Goal: Information Seeking & Learning: Check status

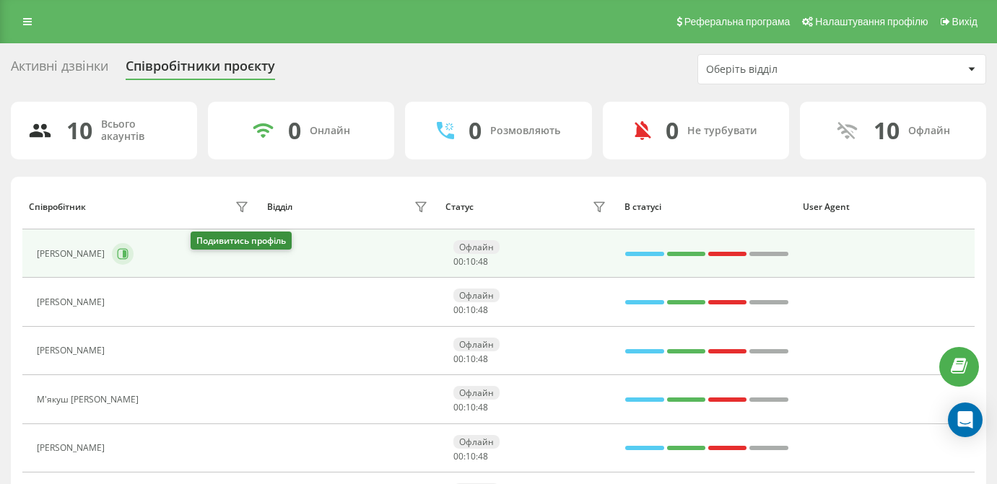
click at [128, 260] on icon at bounding box center [123, 254] width 12 height 12
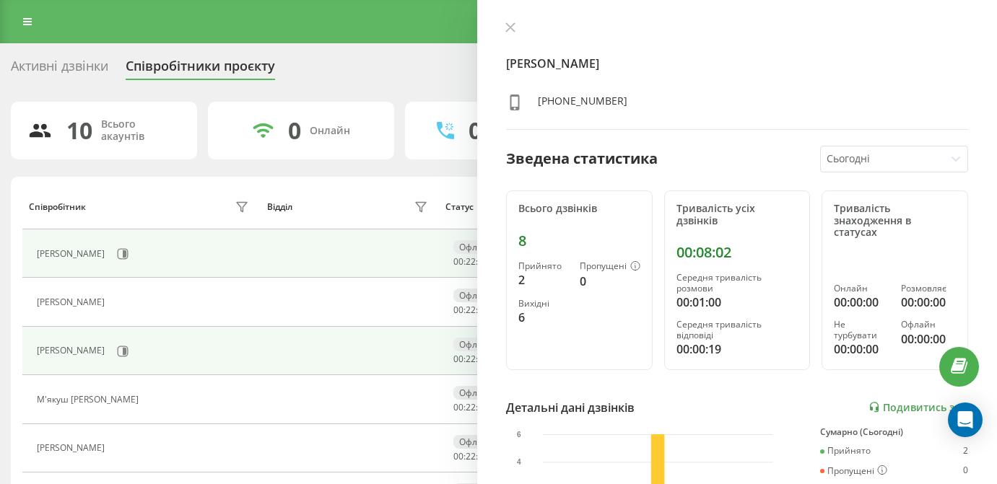
scroll to position [159, 0]
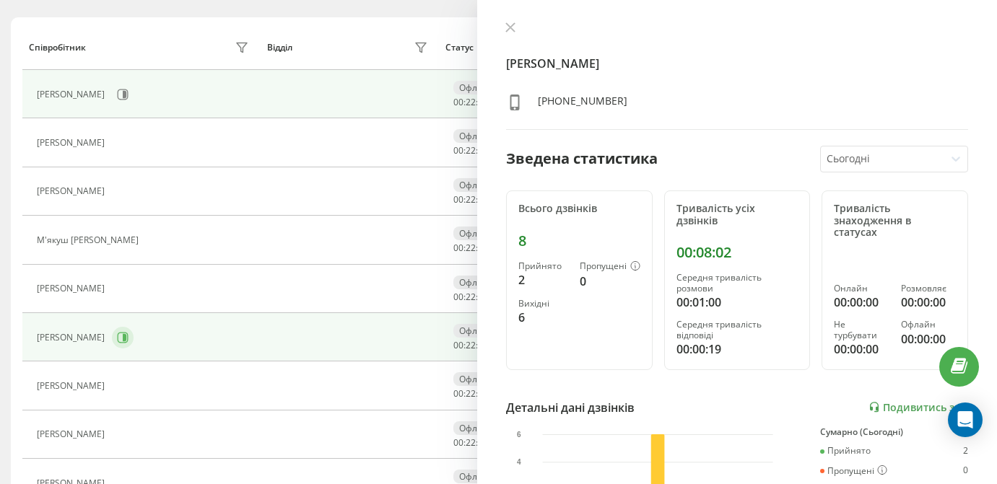
click at [128, 337] on icon at bounding box center [123, 338] width 12 height 12
click at [126, 93] on icon at bounding box center [125, 94] width 4 height 7
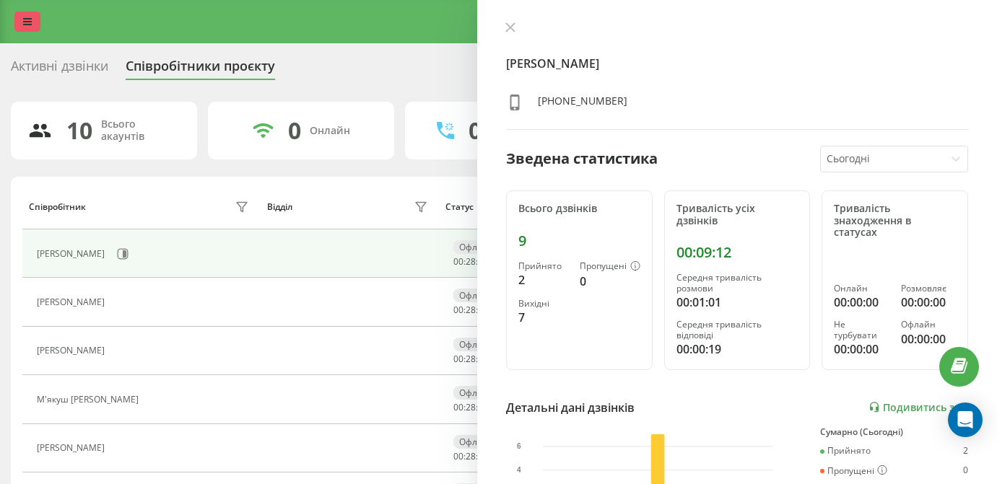
click at [18, 23] on link at bounding box center [27, 22] width 26 height 20
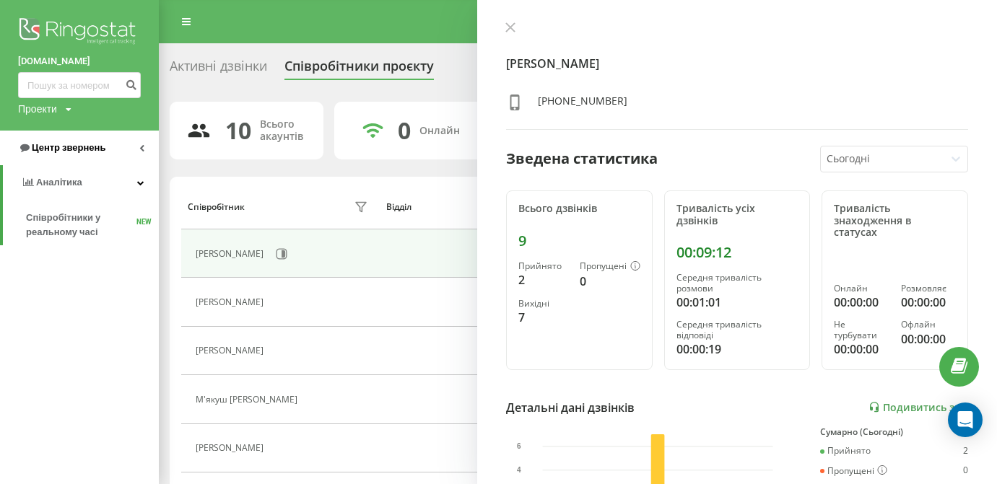
click at [81, 153] on link "Центр звернень" at bounding box center [79, 148] width 159 height 35
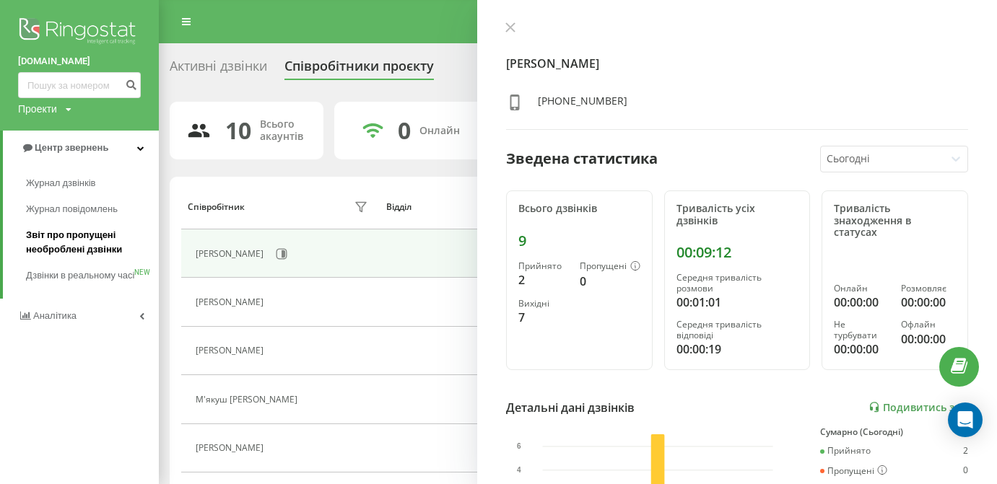
click at [92, 243] on span "Звіт про пропущені необроблені дзвінки" at bounding box center [89, 242] width 126 height 29
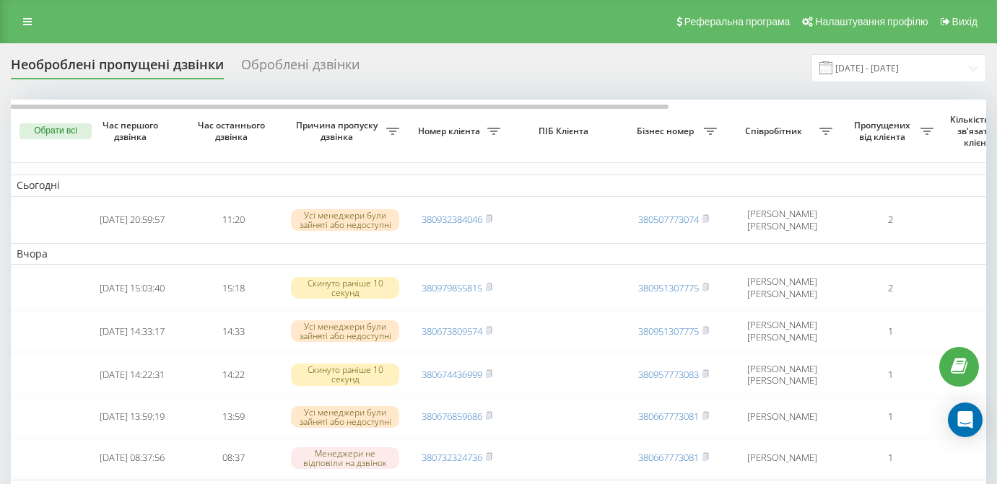
click at [28, 43] on div "Реферальна програма Налаштування профілю Вихід" at bounding box center [498, 21] width 997 height 43
click at [33, 25] on link at bounding box center [27, 22] width 26 height 20
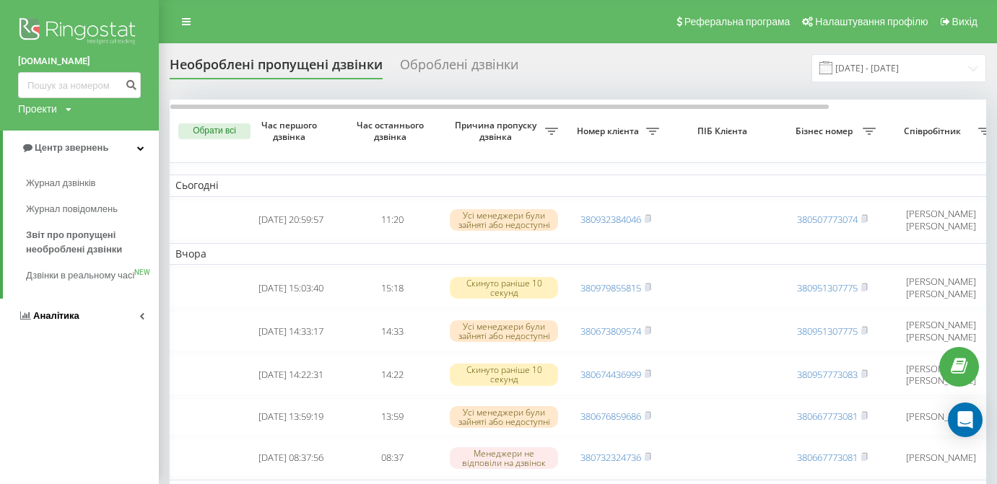
click at [72, 312] on link "Аналiтика" at bounding box center [79, 316] width 159 height 35
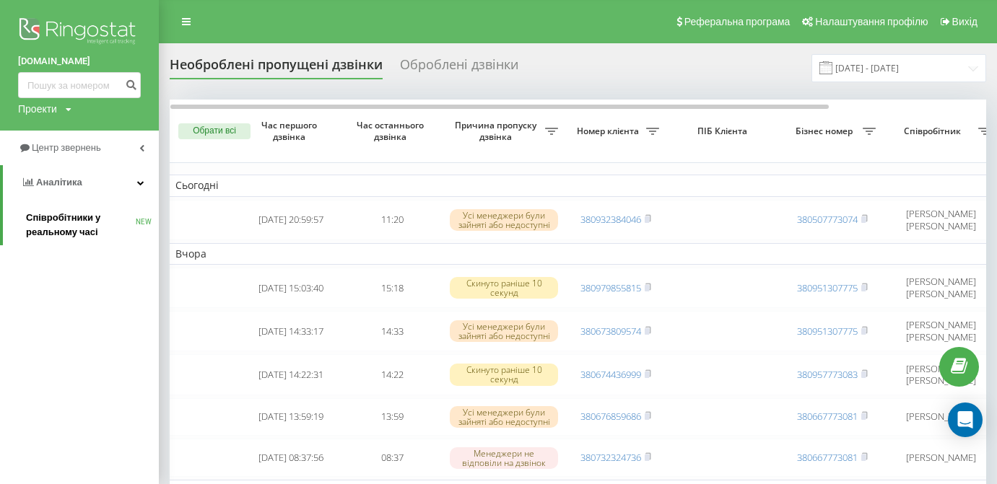
click at [84, 222] on span "Співробітники у реальному часі" at bounding box center [81, 225] width 110 height 29
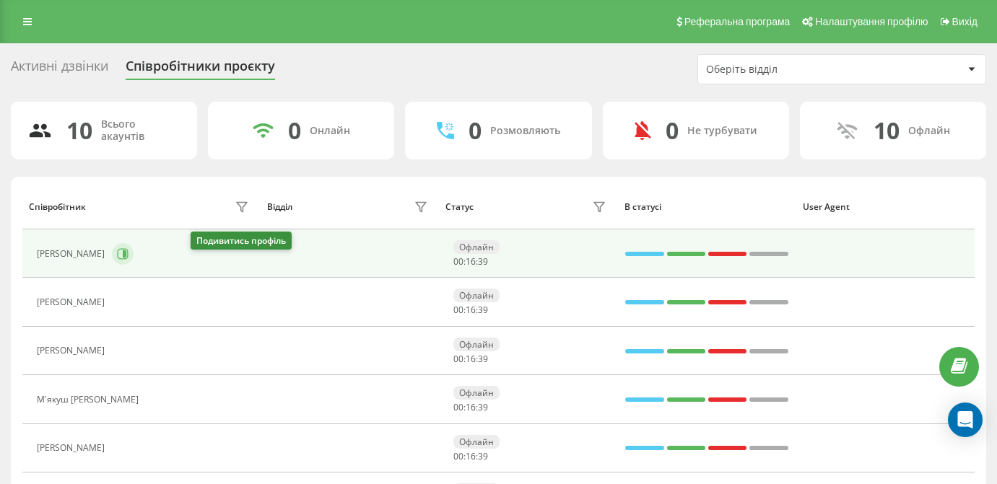
click at [128, 260] on icon at bounding box center [123, 254] width 12 height 12
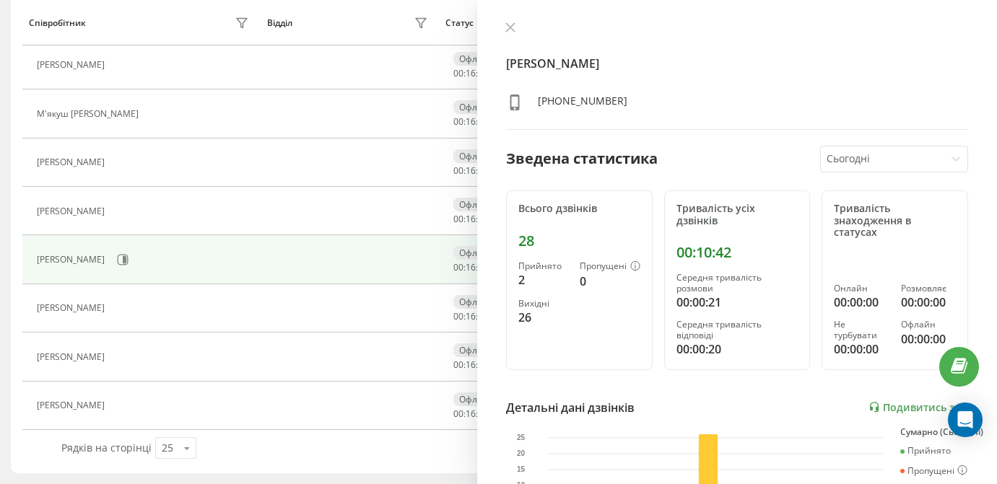
scroll to position [296, 0]
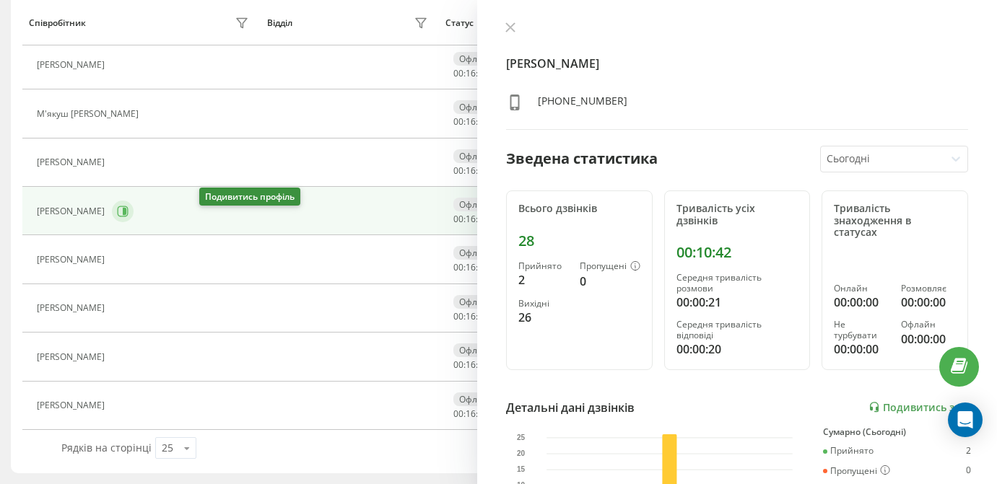
click at [128, 214] on icon at bounding box center [123, 212] width 12 height 12
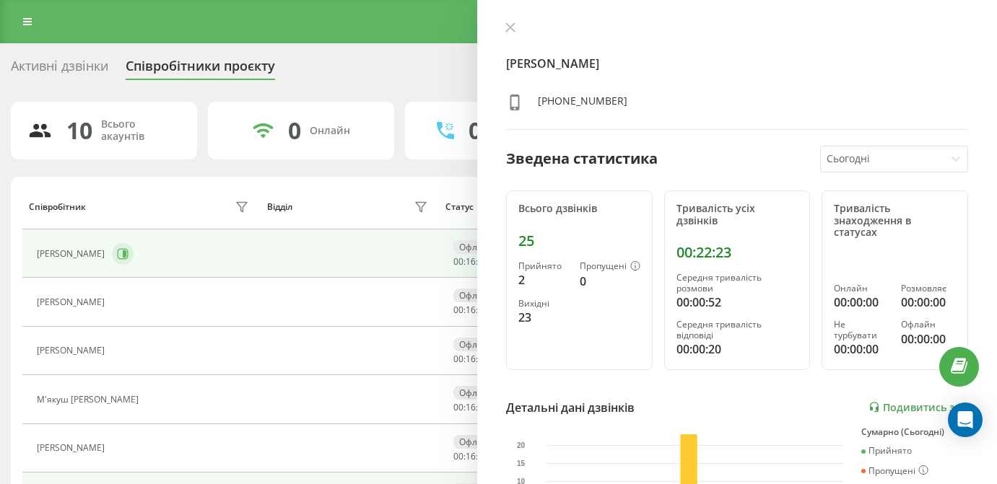
click at [128, 260] on icon at bounding box center [123, 254] width 12 height 12
